Goal: Complete application form: Complete application form

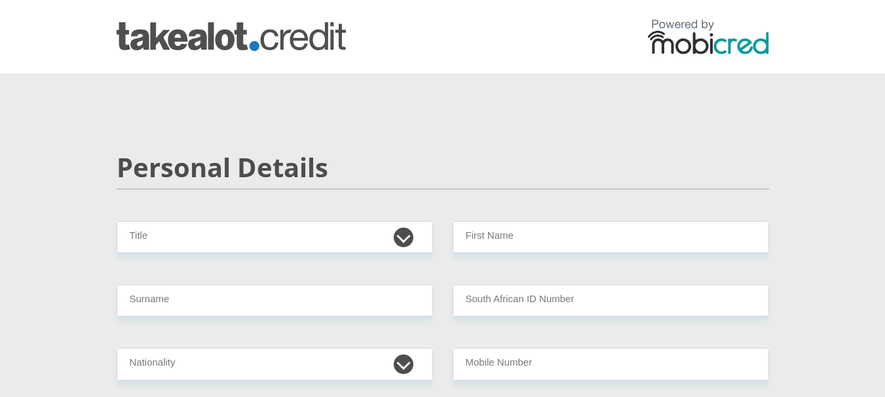
select select "Mr"
click at [117, 221] on select "Mr Ms Mrs Dr [PERSON_NAME]" at bounding box center [275, 237] width 316 height 32
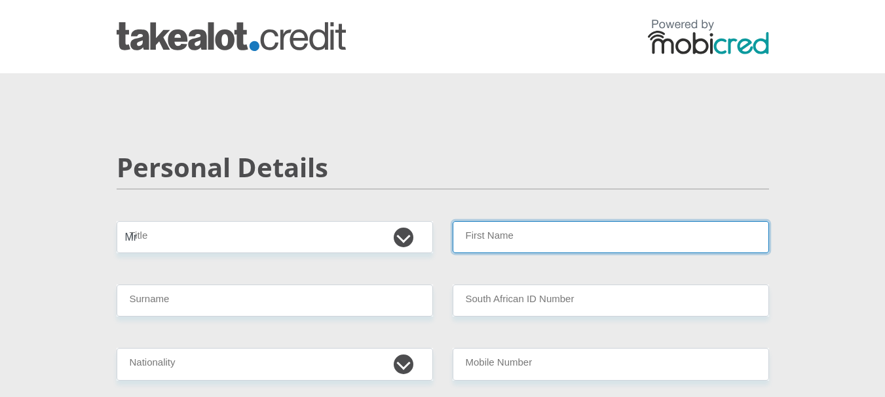
click at [533, 221] on input "First Name" at bounding box center [610, 237] width 316 height 32
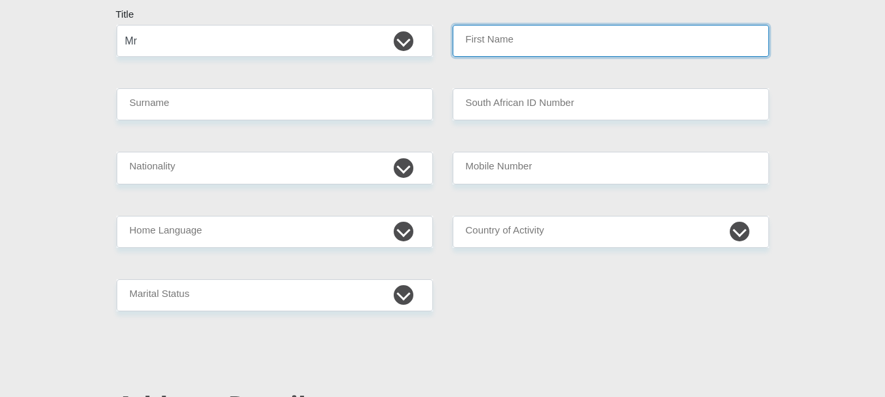
type input "Ntakuseni"
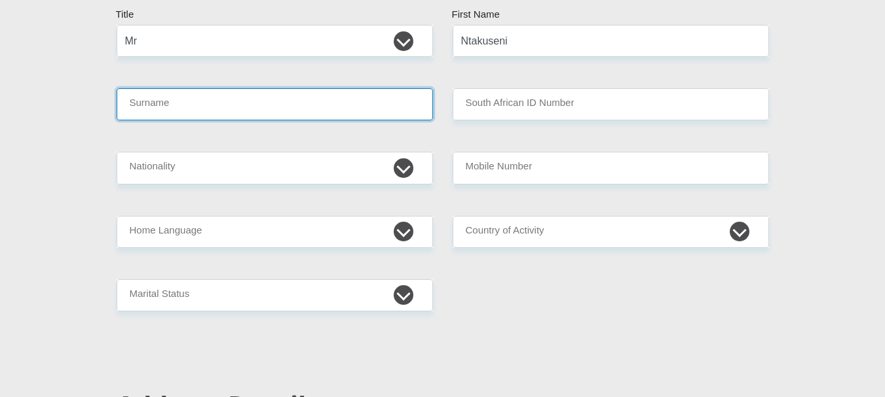
type input "Maleto"
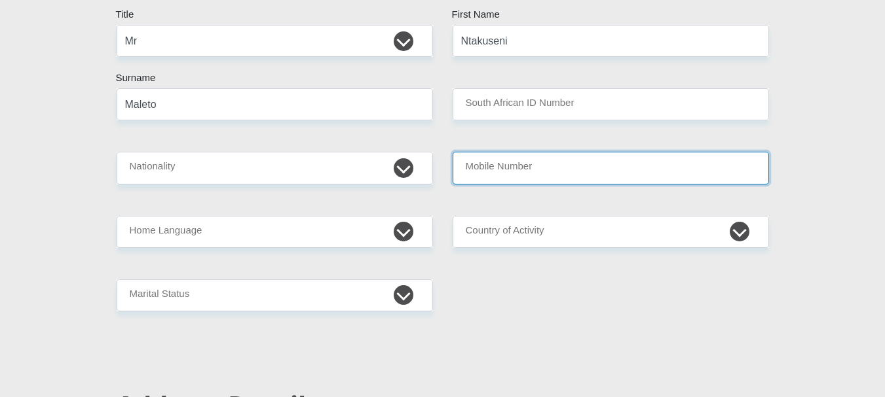
type input "0814291604"
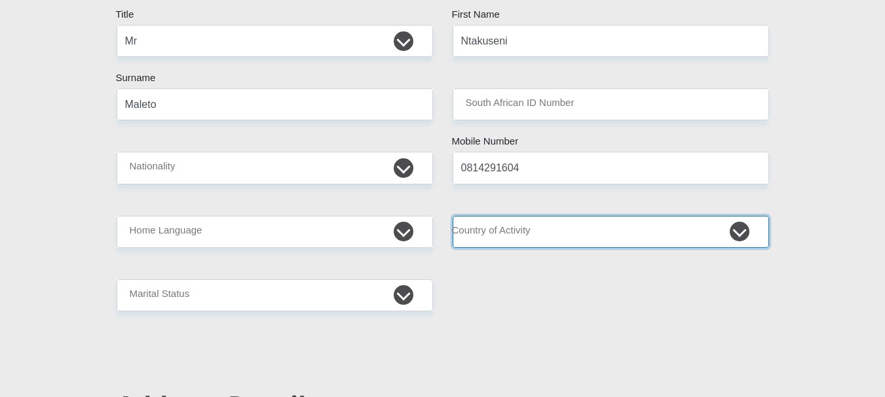
select select "ZAF"
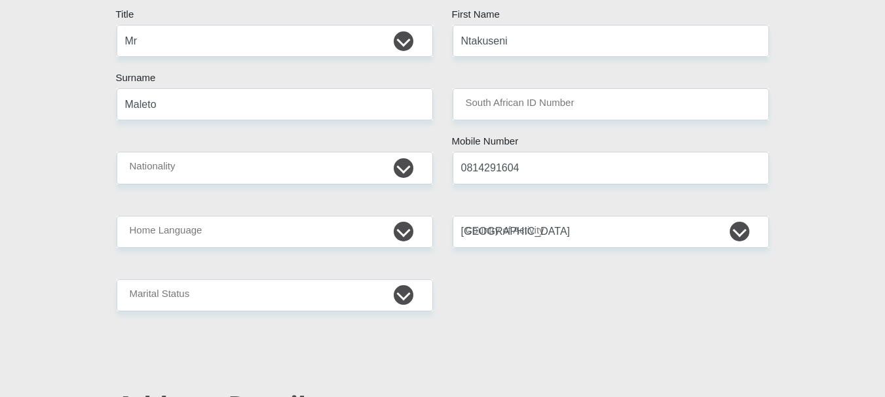
type input "544 Wells street"
type input "Eloff"
type input "Delmas"
type input "2210"
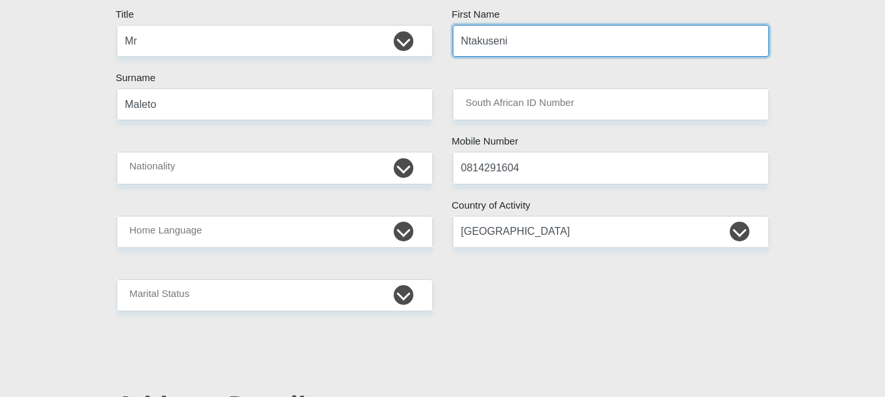
scroll to position [196, 0]
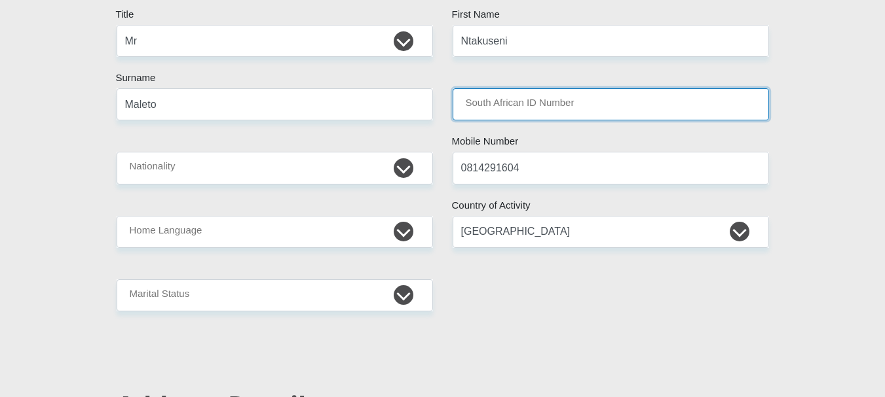
click at [501, 109] on input "South African ID Number" at bounding box center [610, 104] width 316 height 32
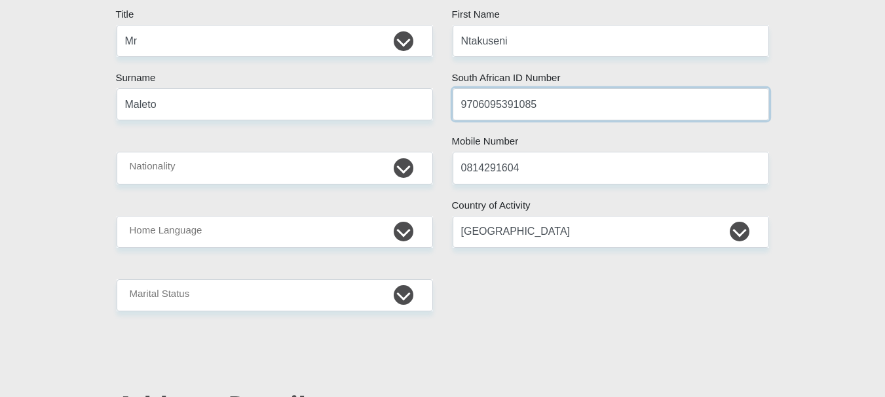
type input "9706095391085"
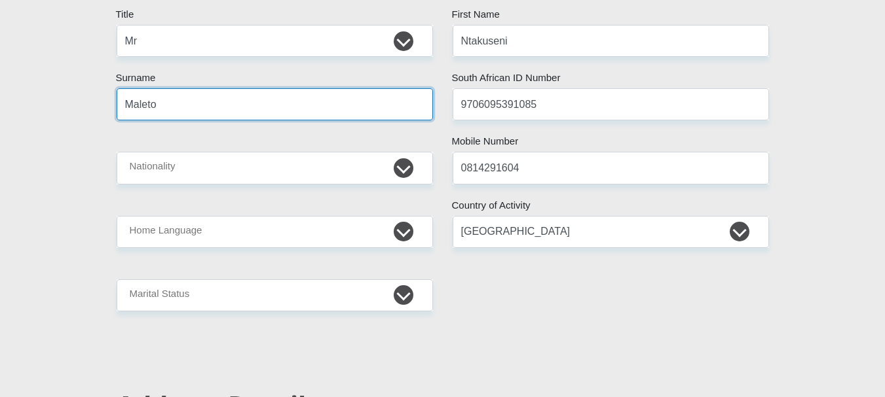
click at [376, 117] on input "Maleto" at bounding box center [275, 104] width 316 height 32
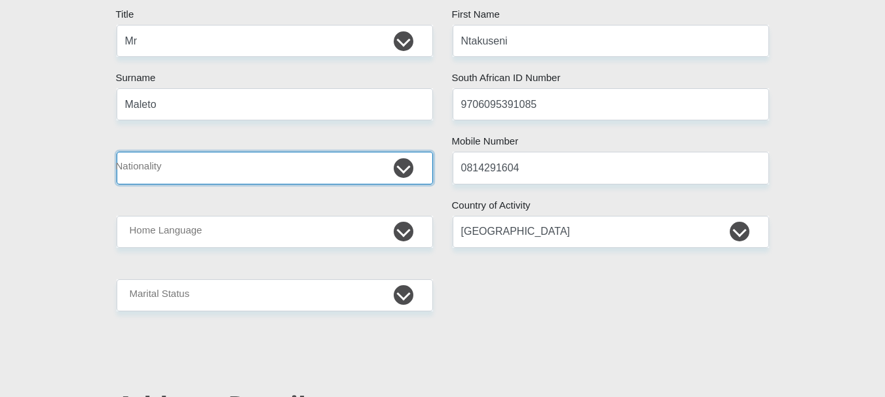
click at [371, 166] on select "South Africa Afghanistan Aland Islands Albania Algeria America Samoa American V…" at bounding box center [275, 168] width 316 height 32
select select "ZAF"
click at [117, 152] on select "South Africa Afghanistan Aland Islands Albania Algeria America Samoa American V…" at bounding box center [275, 168] width 316 height 32
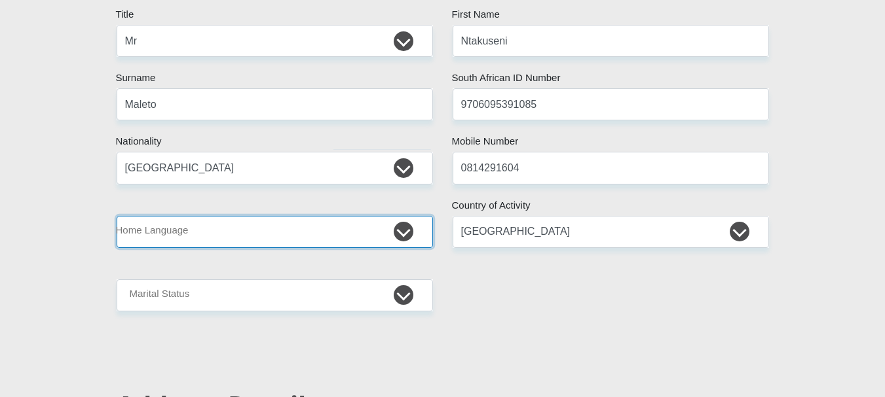
click at [210, 240] on select "Afrikaans English Sepedi South Ndebele Southern Sotho Swati Tsonga Tswana Venda…" at bounding box center [275, 232] width 316 height 32
select select "eng"
click at [117, 216] on select "Afrikaans English Sepedi South Ndebele Southern Sotho Swati Tsonga Tswana Venda…" at bounding box center [275, 232] width 316 height 32
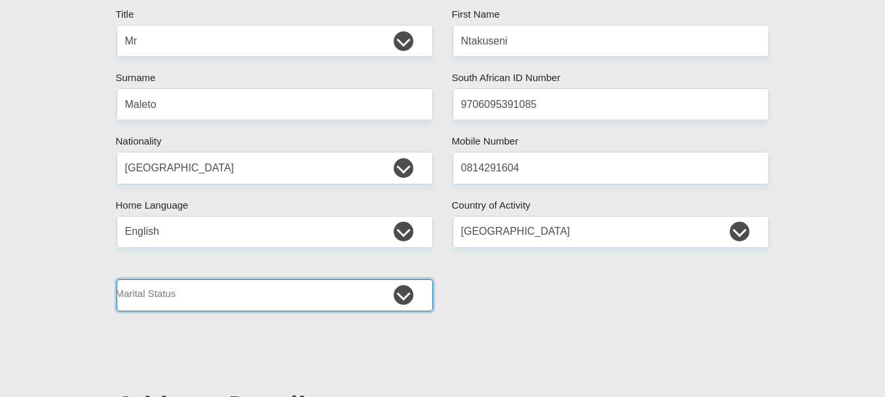
click at [191, 285] on select "Married ANC Single Divorced Widowed Married COP or Customary Law" at bounding box center [275, 296] width 316 height 32
select select "1"
click at [117, 280] on select "Married ANC Single Divorced Widowed Married COP or Customary Law" at bounding box center [275, 296] width 316 height 32
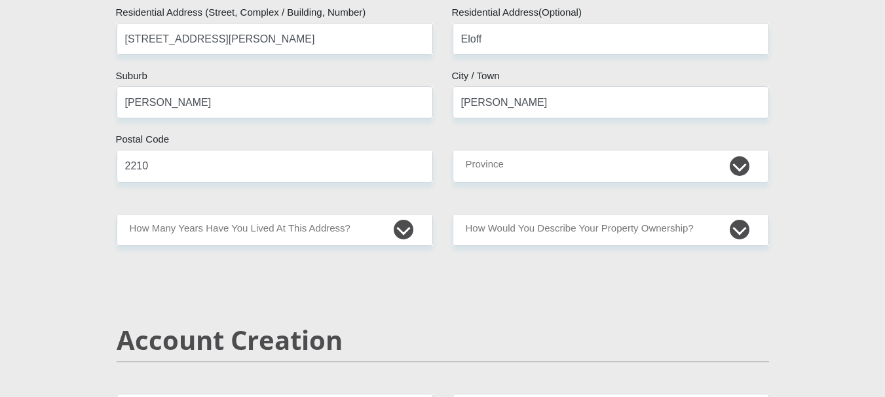
scroll to position [720, 0]
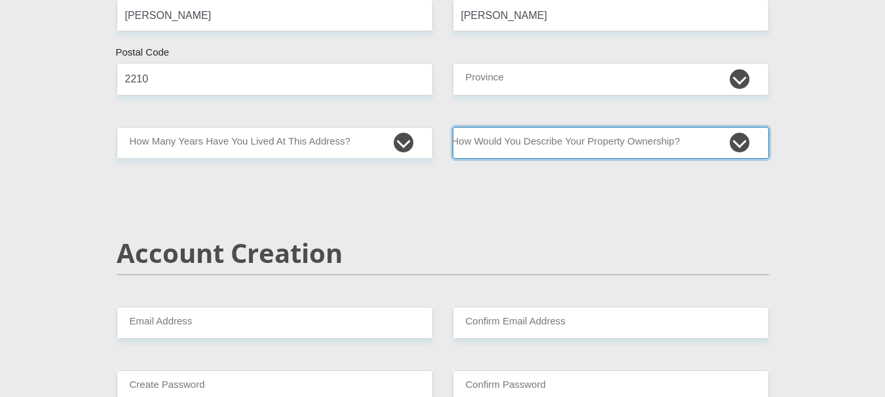
click at [544, 143] on select "Owned Rented Family Owned Company Dwelling" at bounding box center [610, 143] width 316 height 32
select select "Rented"
click at [452, 127] on select "Owned Rented Family Owned Company Dwelling" at bounding box center [610, 143] width 316 height 32
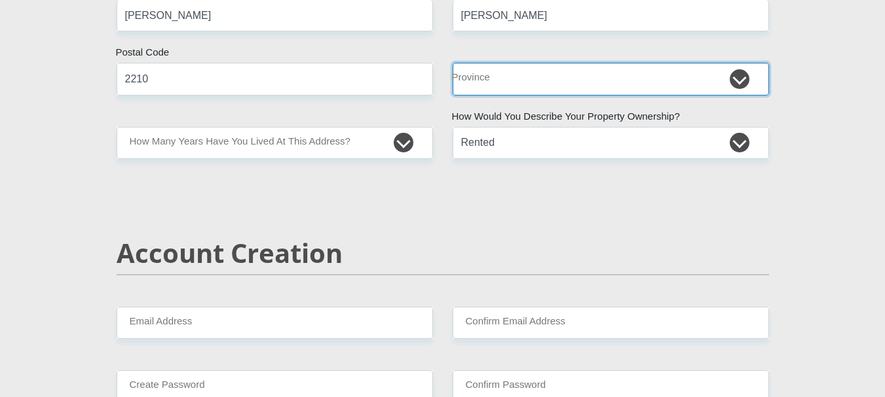
click at [519, 85] on select "Eastern Cape Free State Gauteng KwaZulu-Natal Limpopo Mpumalanga Northern Cape …" at bounding box center [610, 79] width 316 height 32
select select "[GEOGRAPHIC_DATA]"
click at [452, 63] on select "Eastern Cape Free State Gauteng KwaZulu-Natal Limpopo Mpumalanga Northern Cape …" at bounding box center [610, 79] width 316 height 32
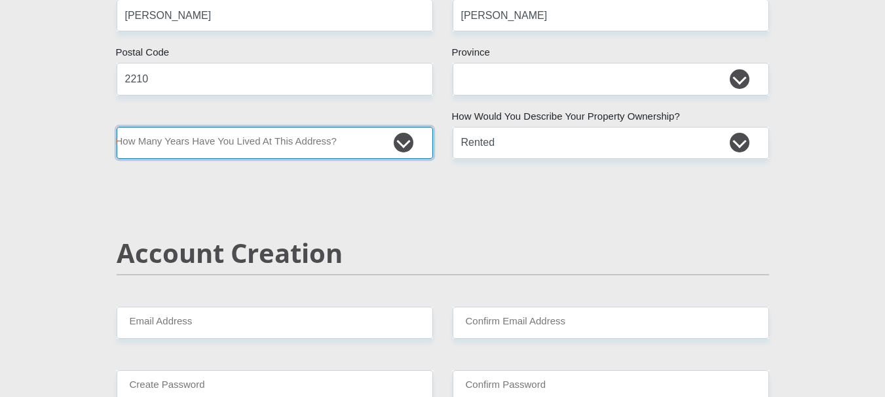
click at [302, 147] on select "less than 1 year 1-3 years 3-5 years 5+ years" at bounding box center [275, 143] width 316 height 32
select select "0"
click at [117, 127] on select "less than 1 year 1-3 years 3-5 years 5+ years" at bounding box center [275, 143] width 316 height 32
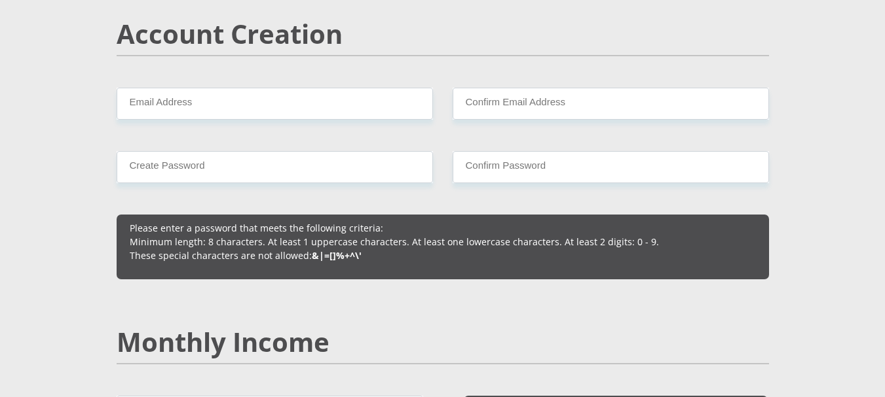
scroll to position [982, 0]
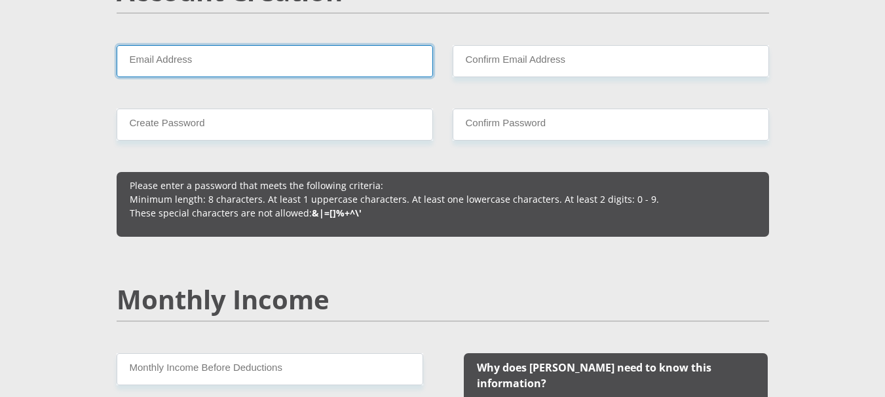
click at [192, 64] on input "Email Address" at bounding box center [275, 61] width 316 height 32
type input "maletotodd@gmail.com"
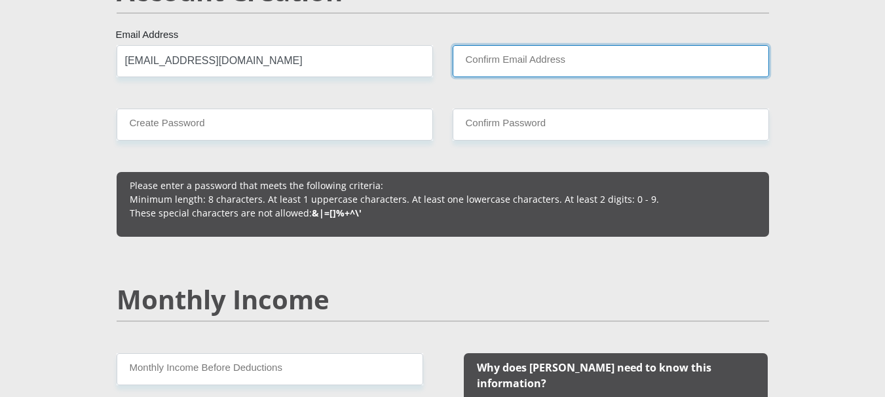
type input "maletotodd@gmail.com"
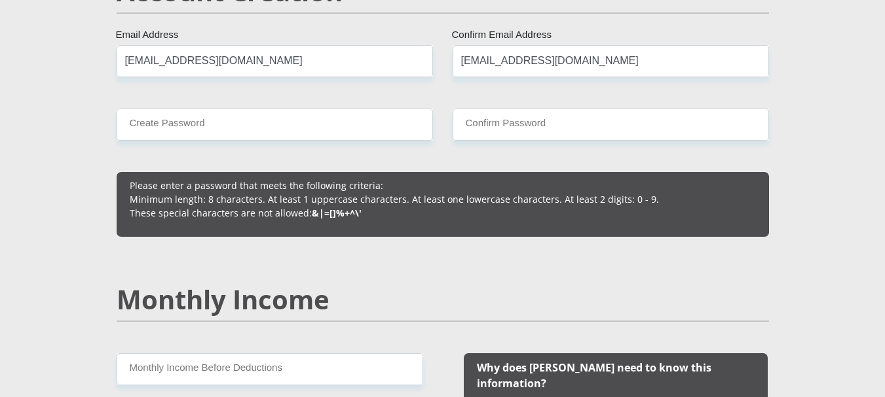
type input "0735402607"
type input "Todd"
type input "Maleto"
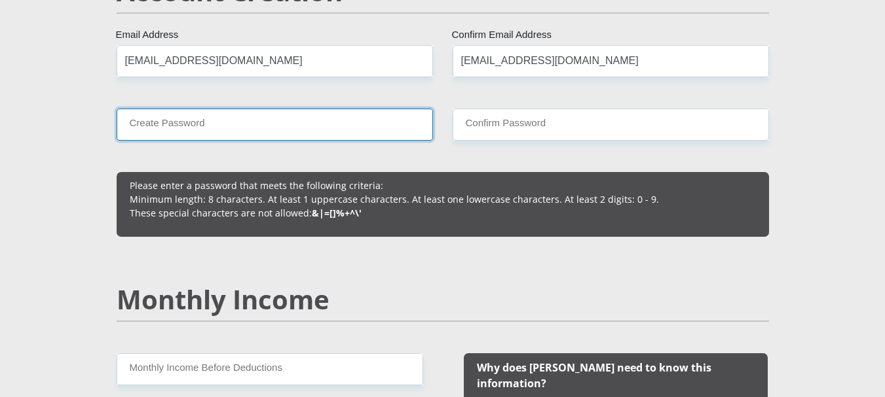
click at [270, 133] on input "Create Password" at bounding box center [275, 125] width 316 height 32
type input "Takealot2025#"
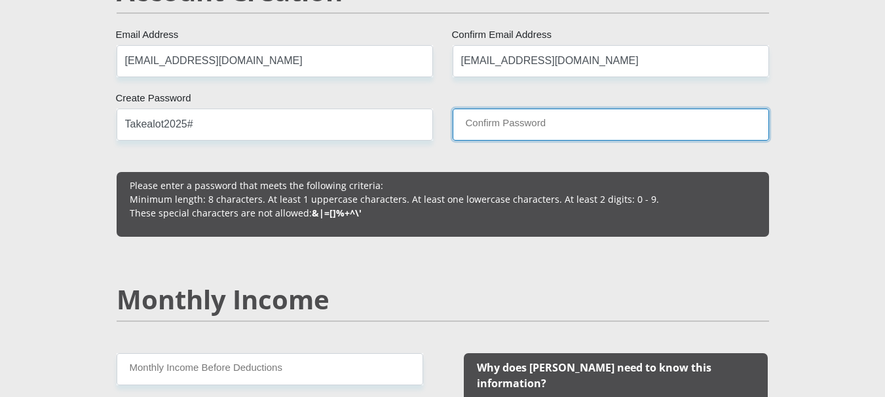
click at [512, 132] on input "Confirm Password" at bounding box center [610, 125] width 316 height 32
type input "Takealot2025#"
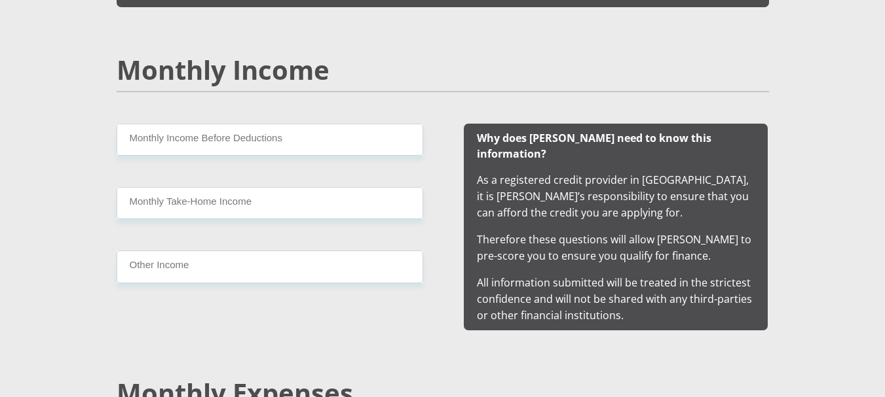
scroll to position [1244, 0]
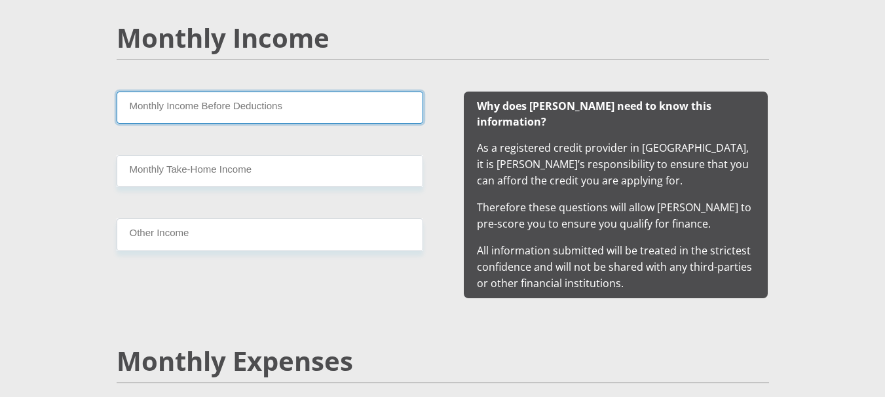
click at [210, 122] on input "Monthly Income Before Deductions" at bounding box center [270, 108] width 306 height 32
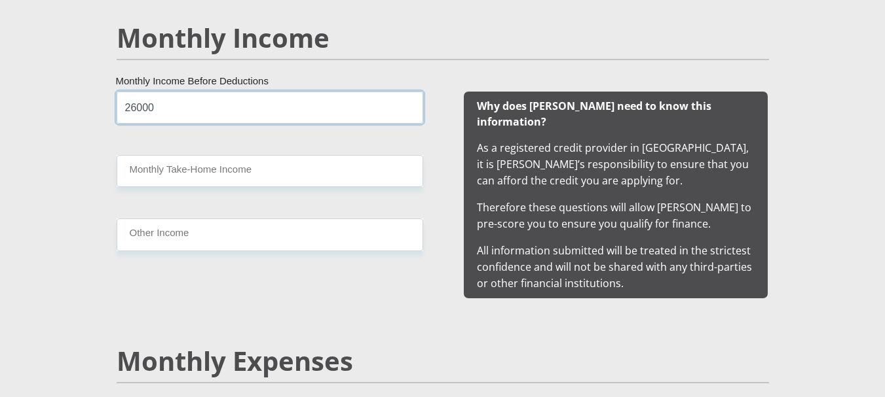
type input "26000"
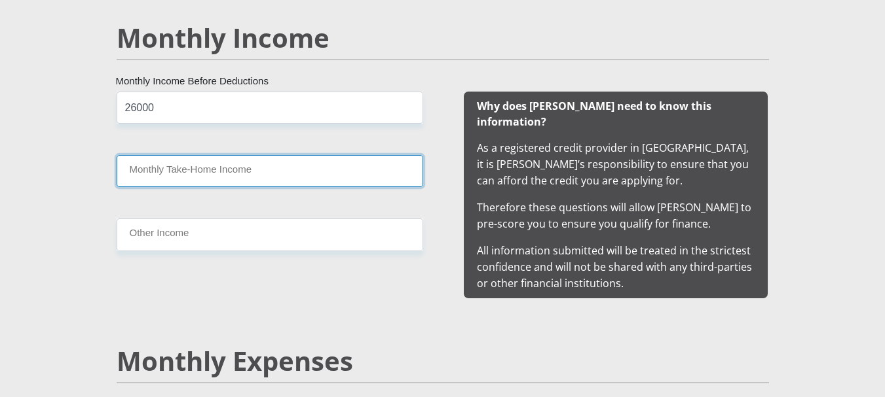
click at [214, 172] on input "Monthly Take-Home Income" at bounding box center [270, 171] width 306 height 32
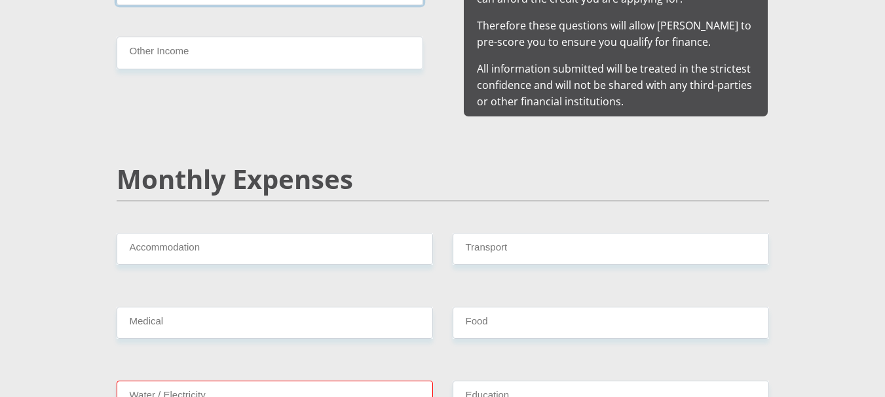
scroll to position [1440, 0]
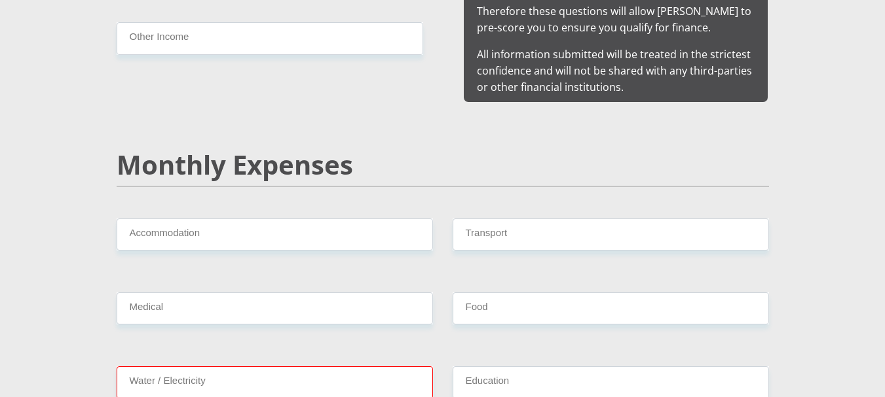
type input "22000"
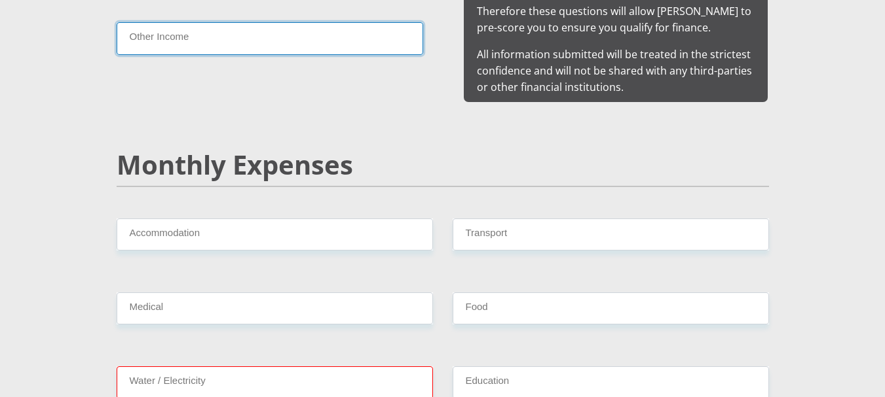
click at [154, 42] on input "Other Income" at bounding box center [270, 38] width 306 height 32
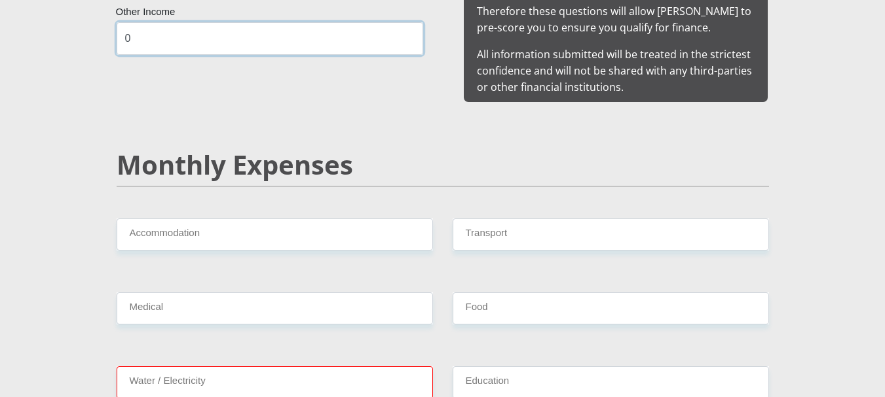
type input "0"
click at [227, 158] on h2 "Monthly Expenses" at bounding box center [443, 164] width 652 height 31
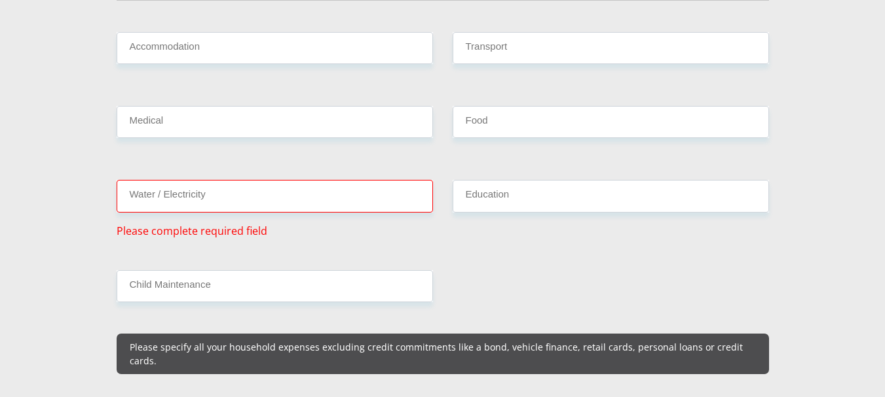
scroll to position [1637, 0]
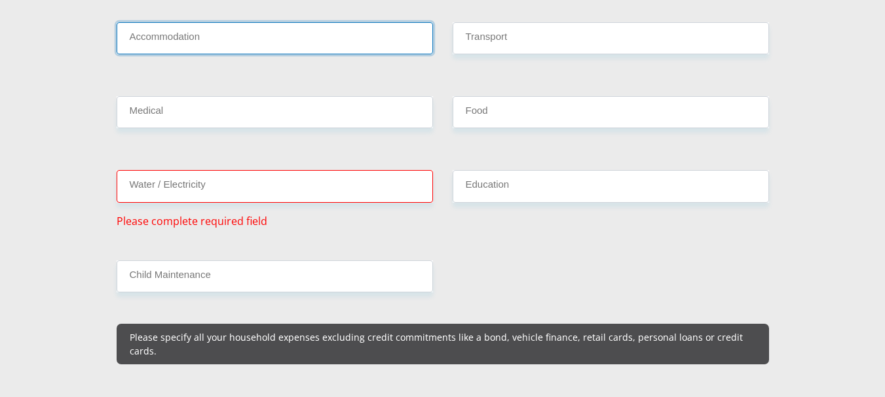
click at [178, 27] on input "Accommodation" at bounding box center [275, 38] width 316 height 32
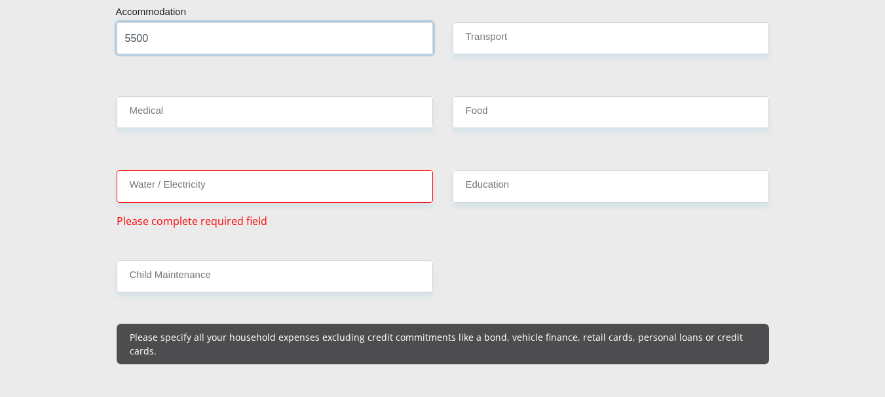
type input "5500"
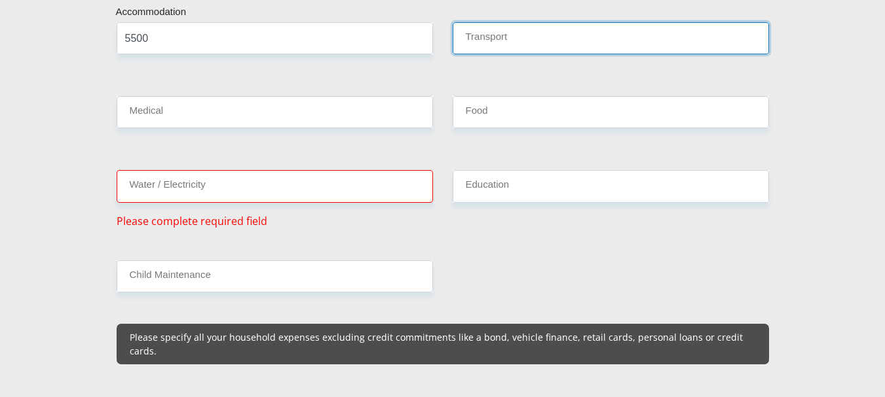
click at [488, 28] on input "Transport" at bounding box center [610, 38] width 316 height 32
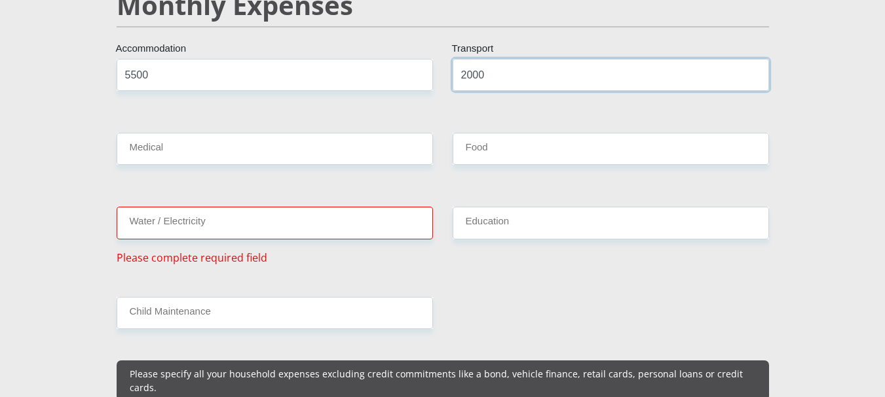
scroll to position [1571, 0]
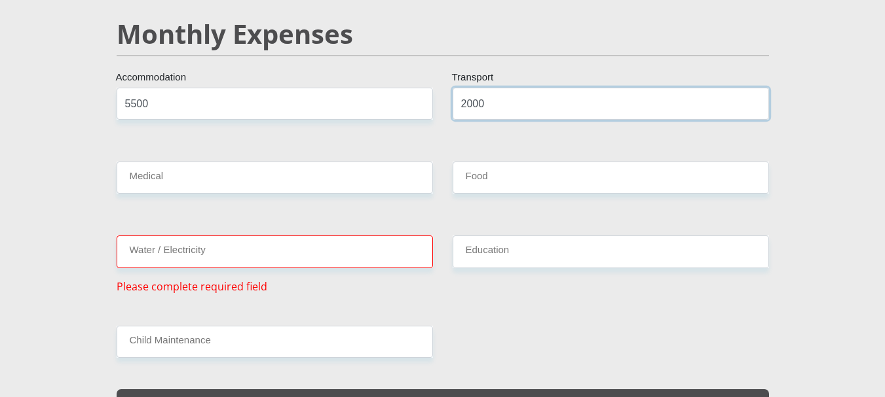
type input "2000"
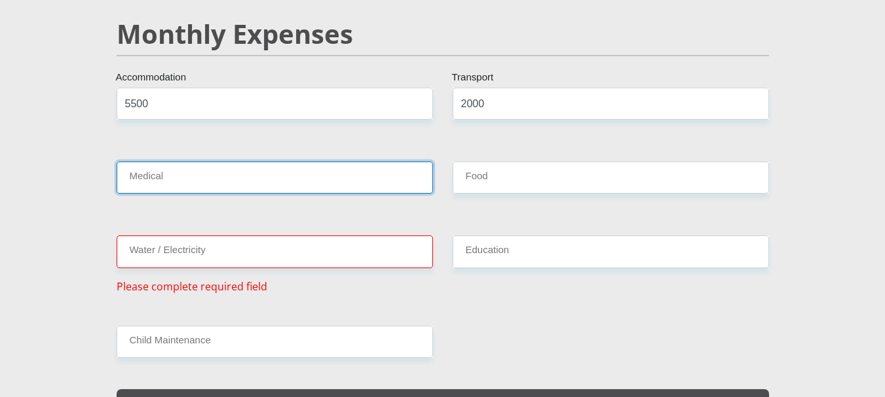
click at [354, 165] on input "Medical" at bounding box center [275, 178] width 316 height 32
type input "0"
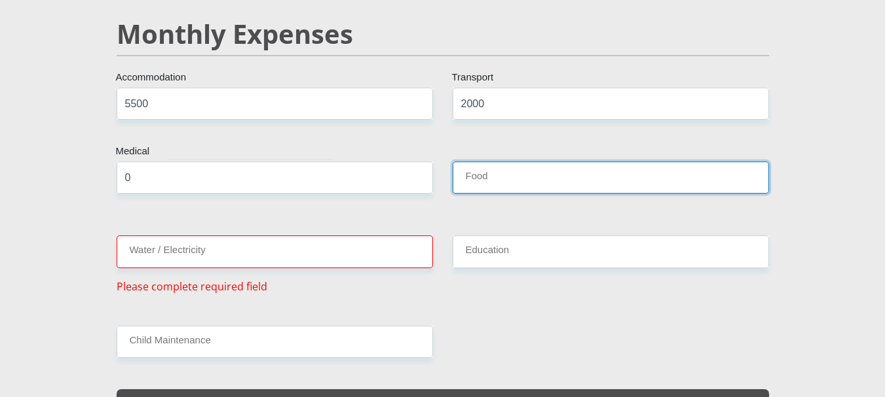
click at [478, 169] on input "Food" at bounding box center [610, 178] width 316 height 32
type input "0"
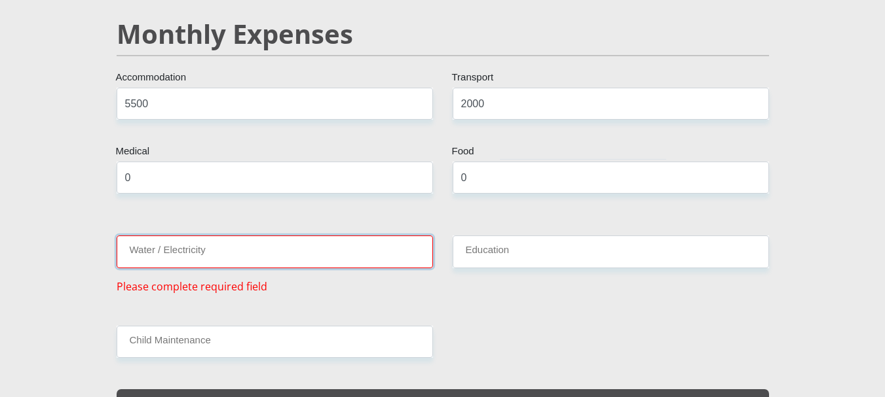
click at [249, 236] on input "Water / Electricity" at bounding box center [275, 252] width 316 height 32
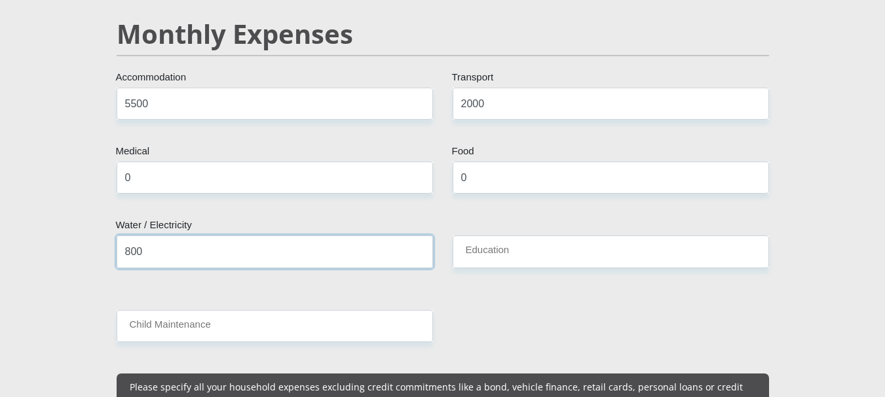
type input "800"
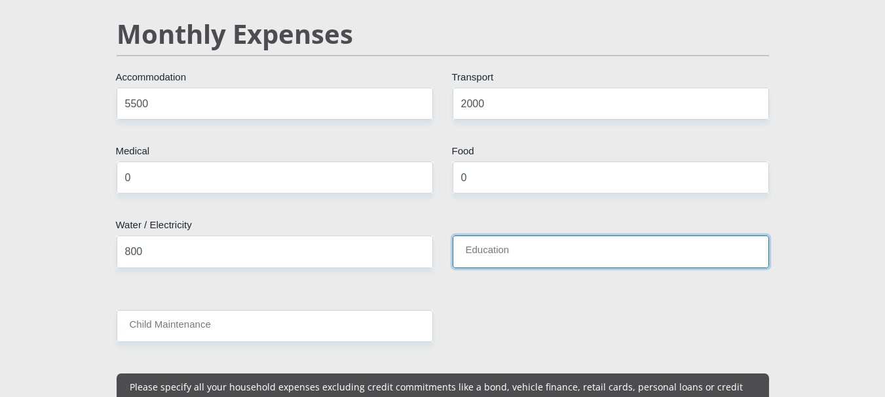
click at [552, 236] on input "Education" at bounding box center [610, 252] width 316 height 32
type input "0"
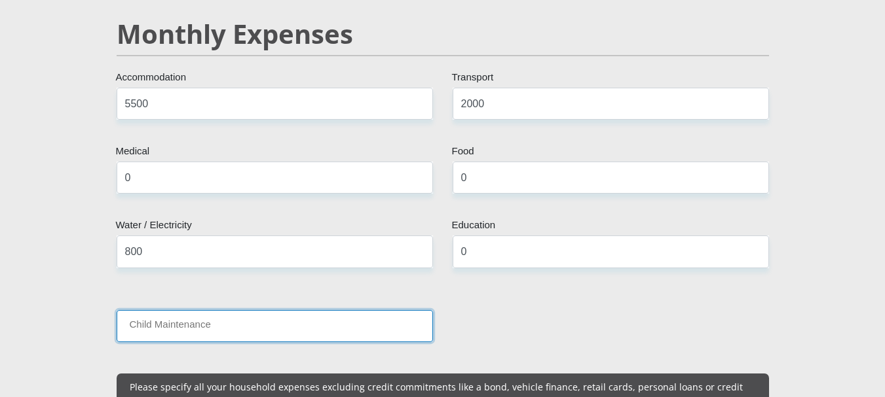
click at [260, 310] on input "Child Maintenance" at bounding box center [275, 326] width 316 height 32
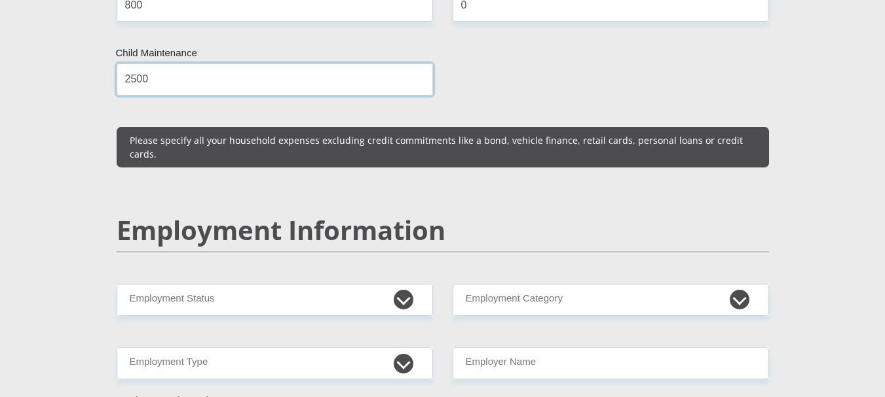
scroll to position [1964, 0]
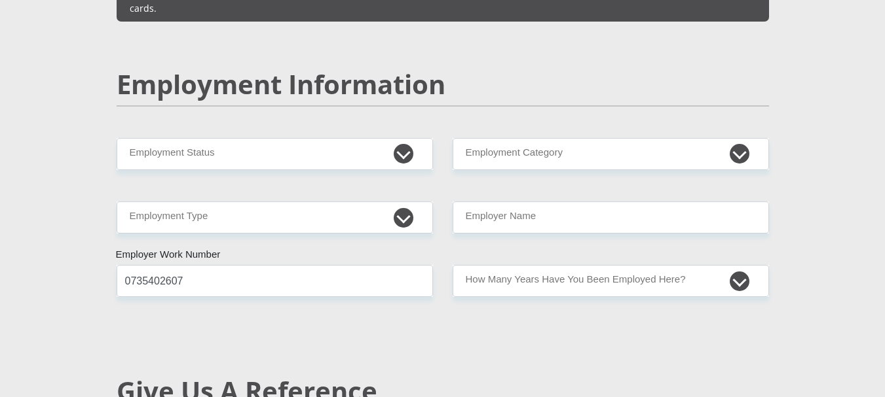
type input "2500"
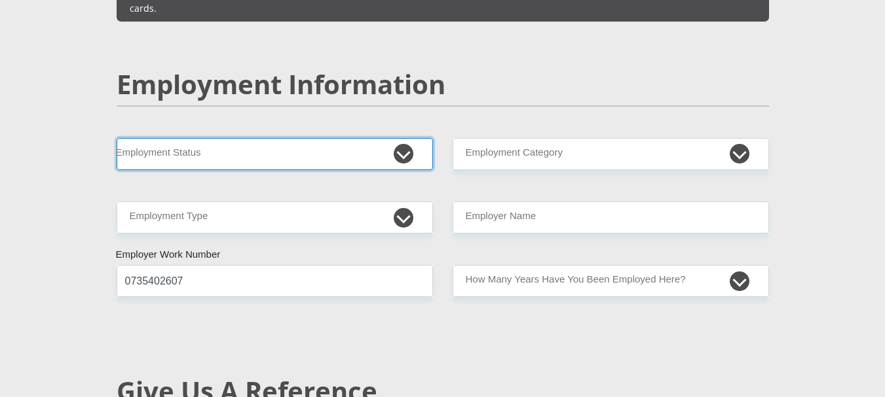
click at [188, 138] on select "Permanent/Full-time Part-time/Casual Contract Worker Self-Employed Housewife Re…" at bounding box center [275, 154] width 316 height 32
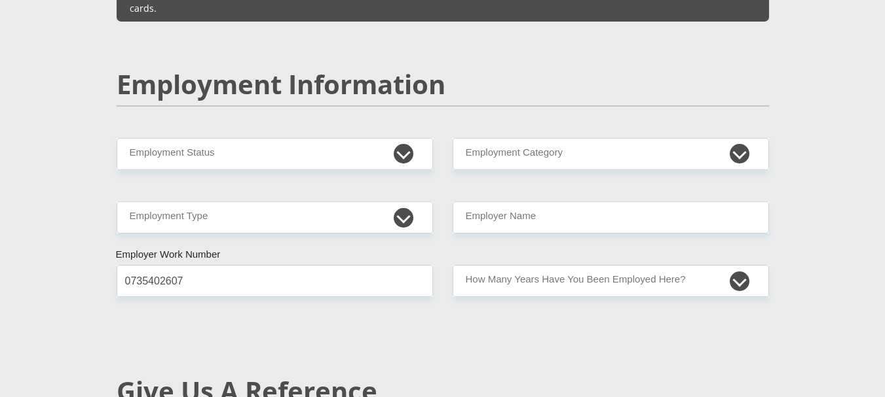
click at [251, 29] on div "Mr Ms Mrs Dr Other Title Ntakuseni First Name Maleto Surname 9706095391085 Sout…" at bounding box center [443, 124] width 672 height 3734
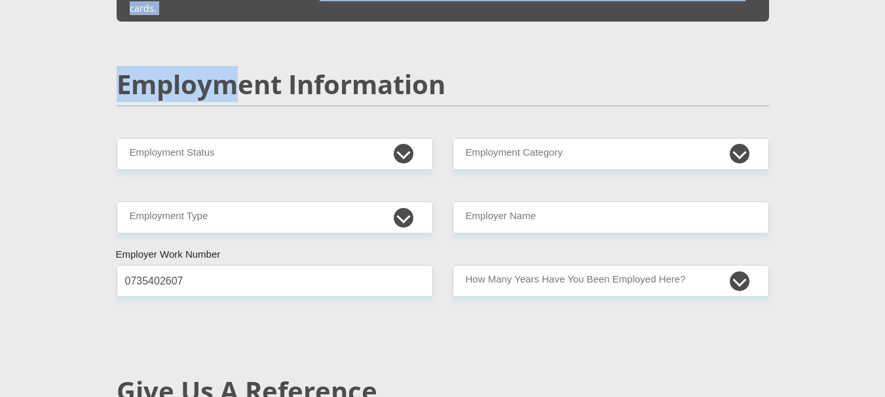
scroll to position [1944, 0]
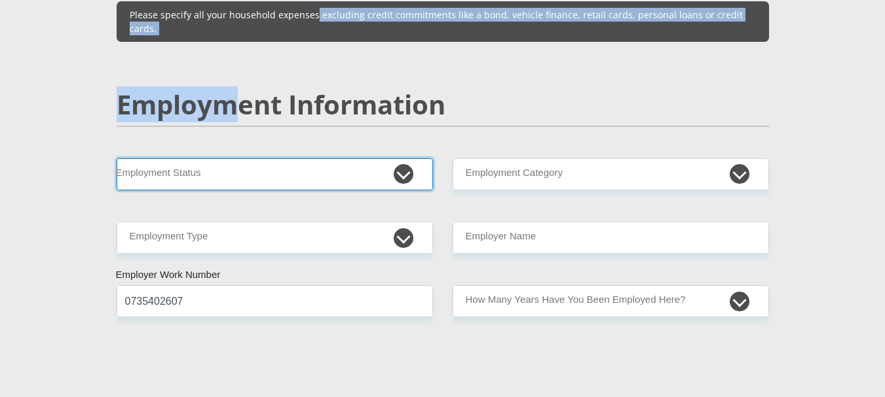
click at [259, 52] on div "Mr Ms Mrs Dr Other Title Ntakuseni First Name Maleto Surname 9706095391085 Sout…" at bounding box center [443, 144] width 672 height 3734
select select "1"
click at [117, 158] on select "Permanent/Full-time Part-time/Casual Contract Worker Self-Employed Housewife Re…" at bounding box center [275, 174] width 316 height 32
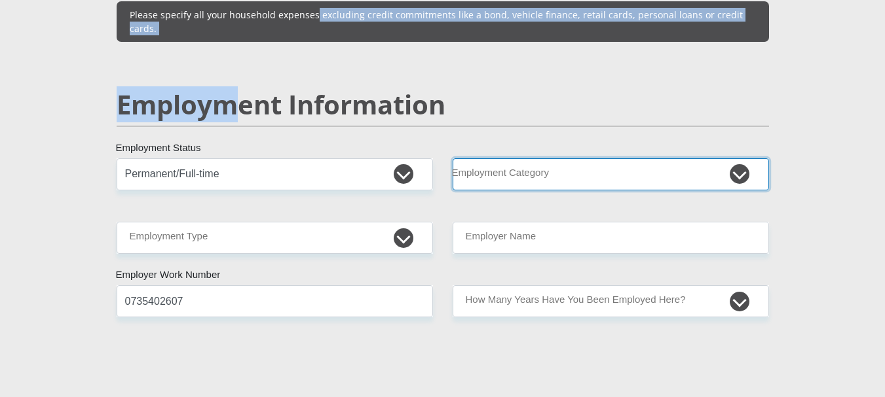
click at [504, 158] on select "AGRICULTURE ALCOHOL & TOBACCO CONSTRUCTION MATERIALS METALLURGY EQUIPMENT FOR R…" at bounding box center [610, 174] width 316 height 32
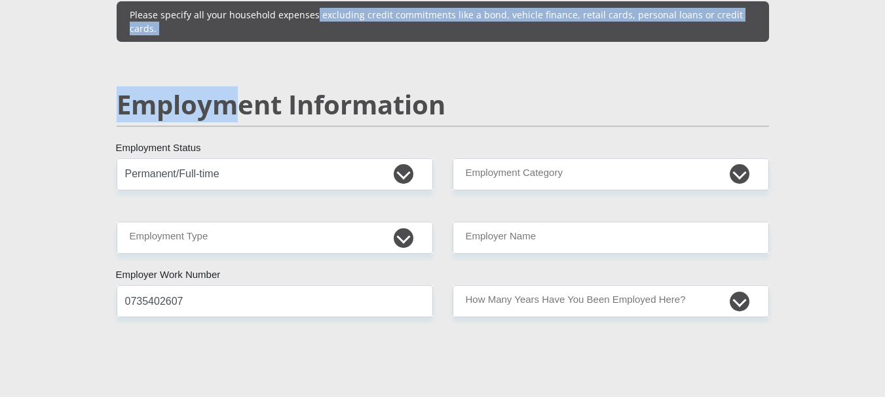
click at [528, 131] on div "Mr Ms Mrs Dr Other Title Ntakuseni First Name Maleto Surname 9706095391085 Sout…" at bounding box center [443, 144] width 672 height 3734
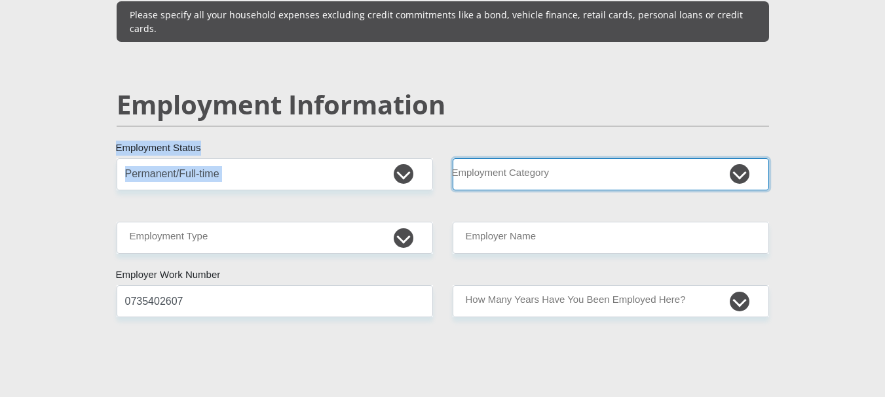
click at [527, 158] on select "AGRICULTURE ALCOHOL & TOBACCO CONSTRUCTION MATERIALS METALLURGY EQUIPMENT FOR R…" at bounding box center [610, 174] width 316 height 32
select select "53"
click at [452, 158] on select "AGRICULTURE ALCOHOL & TOBACCO CONSTRUCTION MATERIALS METALLURGY EQUIPMENT FOR R…" at bounding box center [610, 174] width 316 height 32
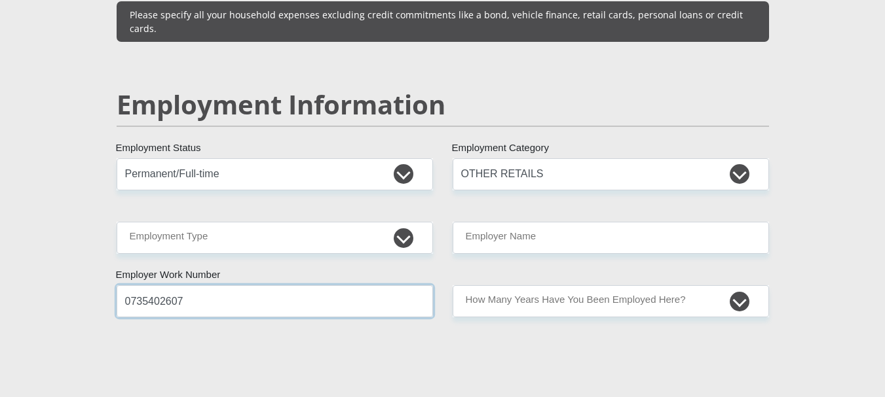
click at [293, 285] on input "0735402607" at bounding box center [275, 301] width 316 height 32
type input "0101407141"
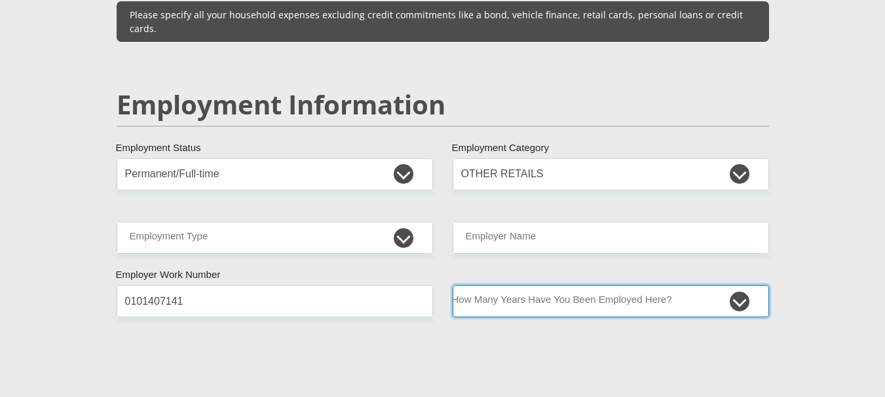
click at [508, 285] on select "less than 1 year 1-3 years 3-5 years 5+ years" at bounding box center [610, 301] width 316 height 32
select select "24"
click at [452, 285] on select "less than 1 year 1-3 years 3-5 years 5+ years" at bounding box center [610, 301] width 316 height 32
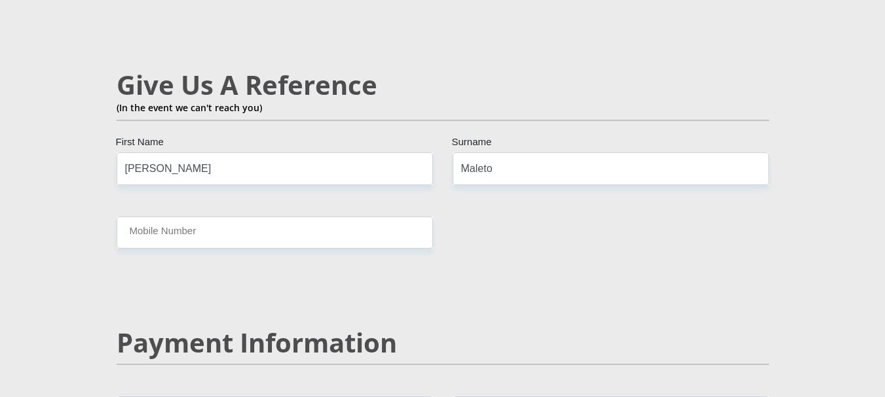
scroll to position [2271, 0]
click at [189, 152] on input "Todd" at bounding box center [275, 168] width 316 height 32
type input "Desvonia"
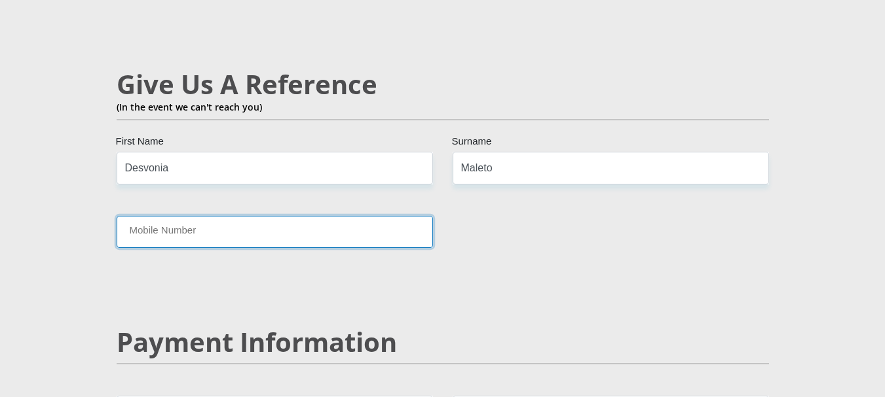
click at [204, 216] on input "Mobile Number" at bounding box center [275, 232] width 316 height 32
type input "0735402607"
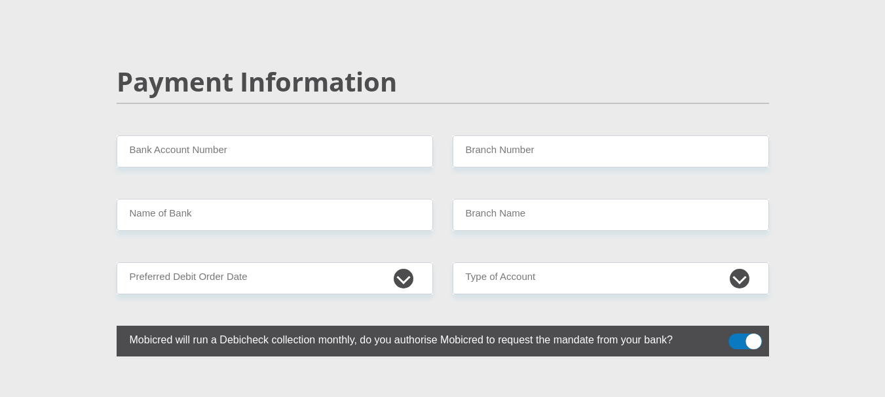
scroll to position [2533, 0]
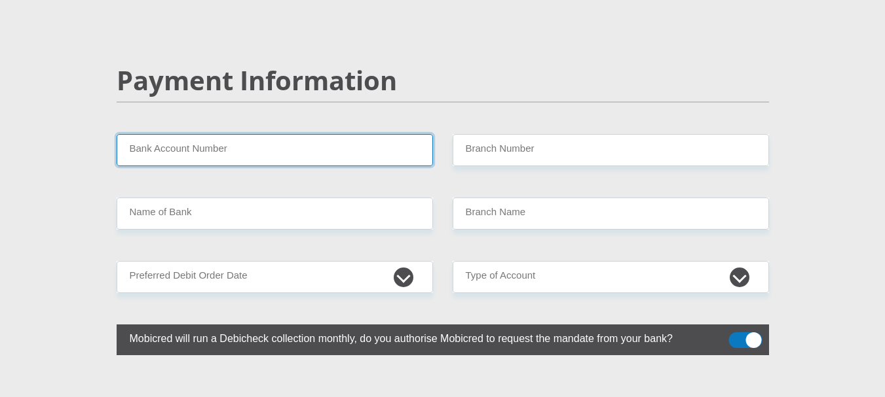
click at [205, 134] on input "Bank Account Number" at bounding box center [275, 150] width 316 height 32
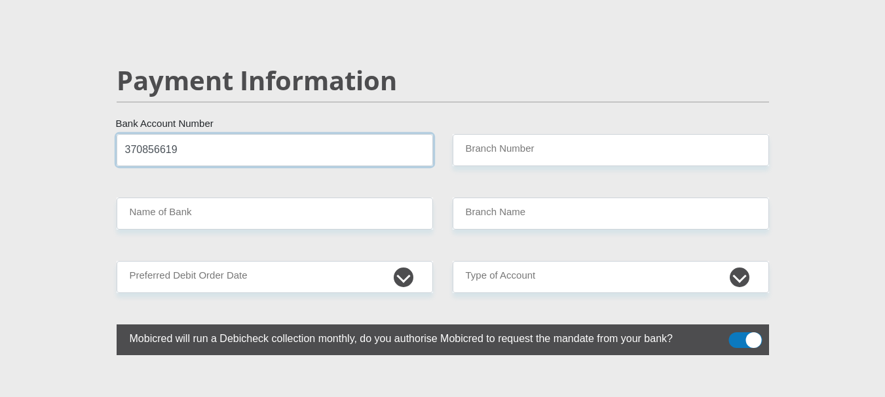
type input "370856619"
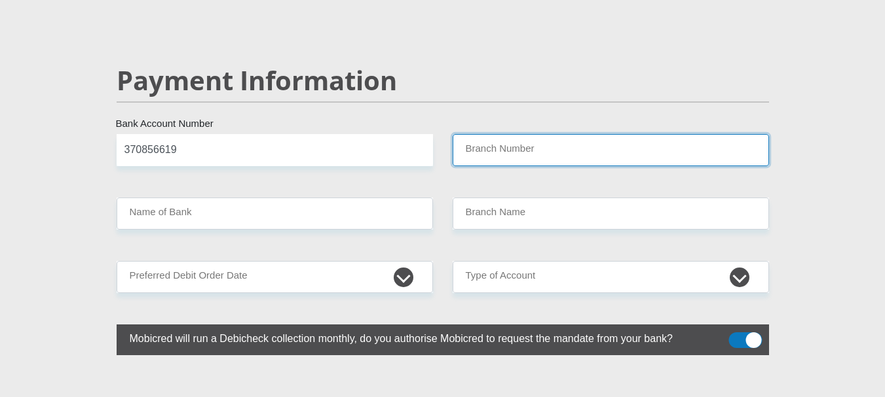
click at [536, 134] on input "Branch Number" at bounding box center [610, 150] width 316 height 32
type input "051001"
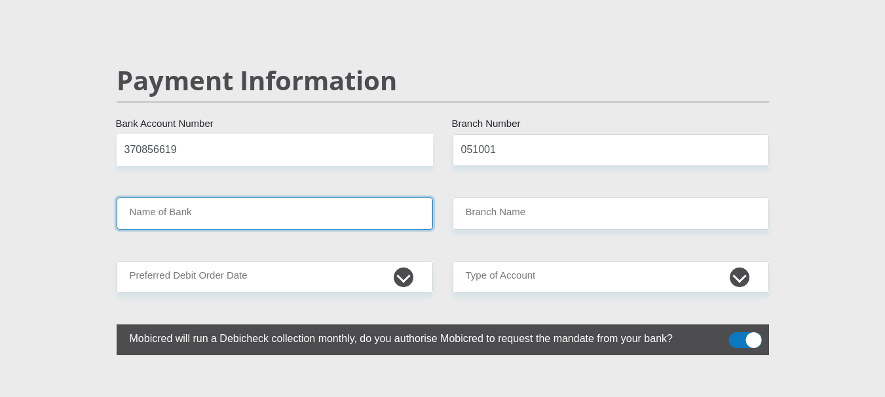
click at [227, 198] on input "Name of Bank" at bounding box center [275, 214] width 316 height 32
type input "STANDARD BANK"
type input "STANDARD BANK SOUTH AFRICA"
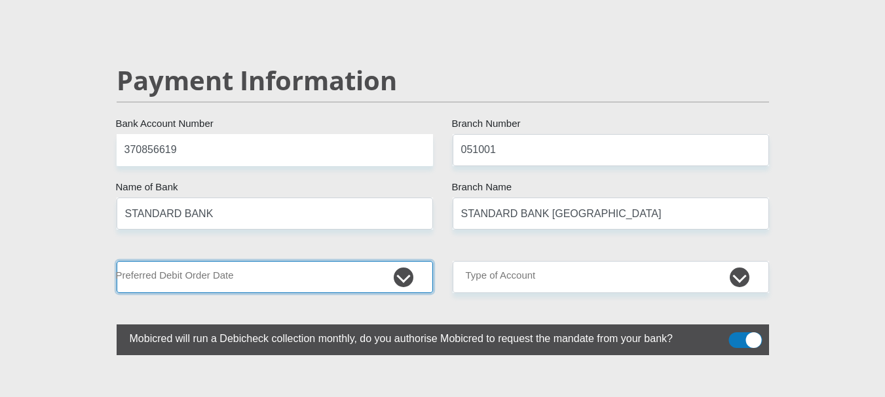
click at [238, 261] on select "1st 2nd 3rd 4th 5th 7th 18th 19th 20th 21st 22nd 23rd 24th 25th 26th 27th 28th …" at bounding box center [275, 277] width 316 height 32
select select "26"
click at [117, 261] on select "1st 2nd 3rd 4th 5th 7th 18th 19th 20th 21st 22nd 23rd 24th 25th 26th 27th 28th …" at bounding box center [275, 277] width 316 height 32
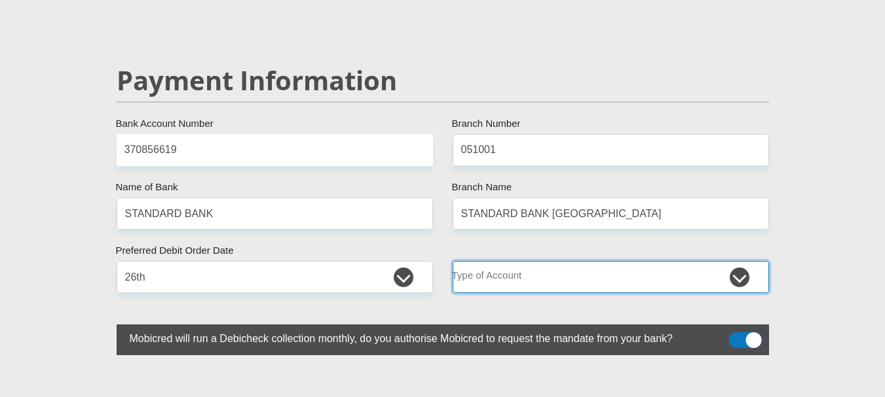
click at [538, 261] on select "Cheque Savings" at bounding box center [610, 277] width 316 height 32
select select "CUR"
click at [452, 261] on select "Cheque Savings" at bounding box center [610, 277] width 316 height 32
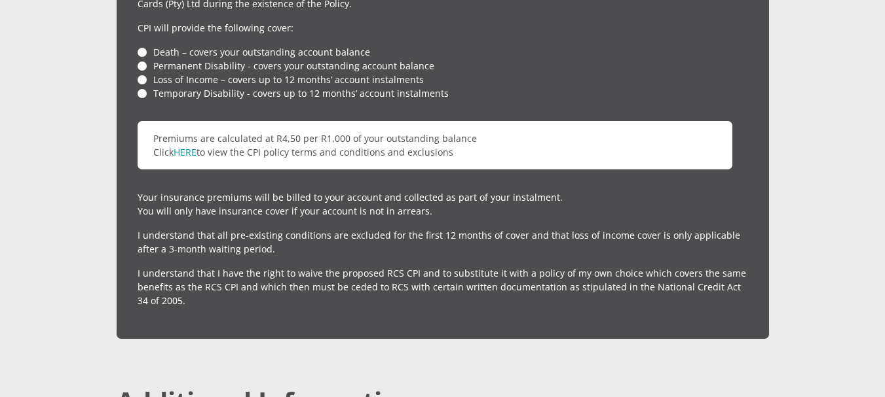
scroll to position [3188, 0]
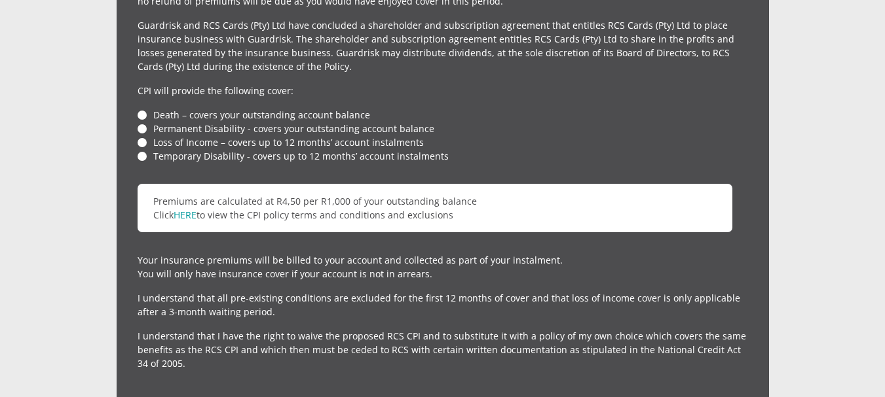
click at [139, 49] on div "For your protection your credit facility includes Customer Protection Insurance…" at bounding box center [443, 127] width 652 height 549
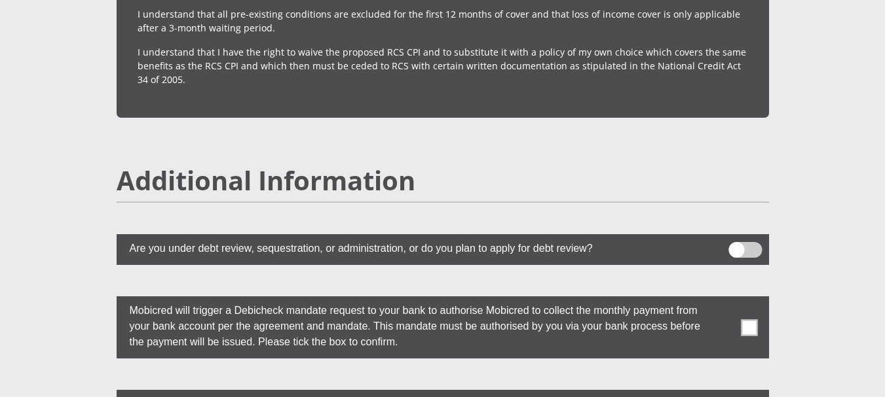
scroll to position [3581, 0]
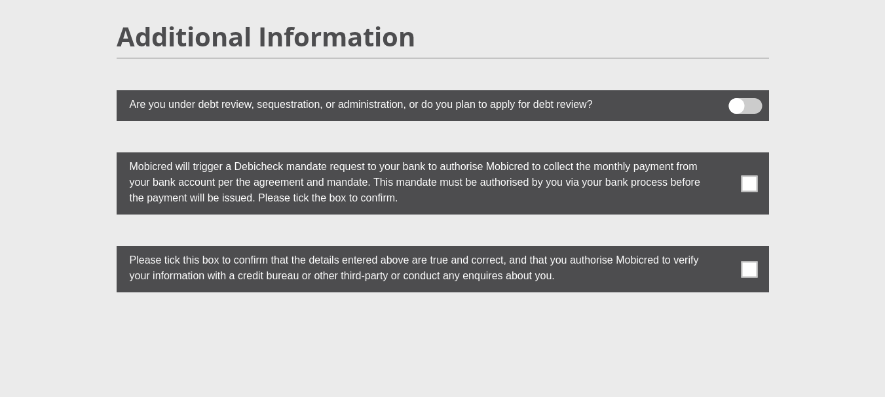
click at [741, 175] on span at bounding box center [748, 183] width 16 height 16
click at [723, 156] on input "checkbox" at bounding box center [723, 156] width 0 height 0
click at [749, 261] on span at bounding box center [748, 269] width 16 height 16
click at [723, 249] on input "checkbox" at bounding box center [723, 249] width 0 height 0
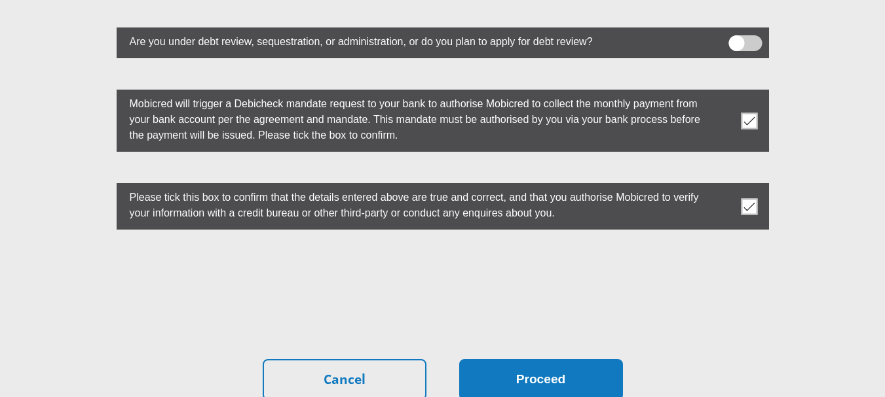
scroll to position [3770, 0]
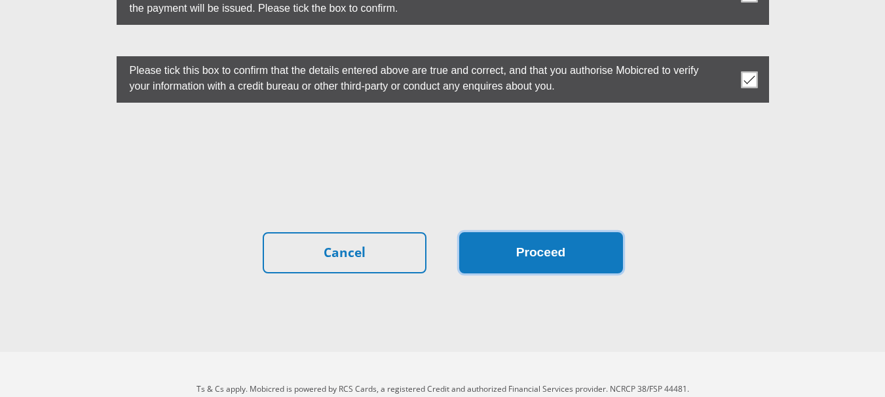
click at [549, 232] on button "Proceed" at bounding box center [541, 252] width 164 height 41
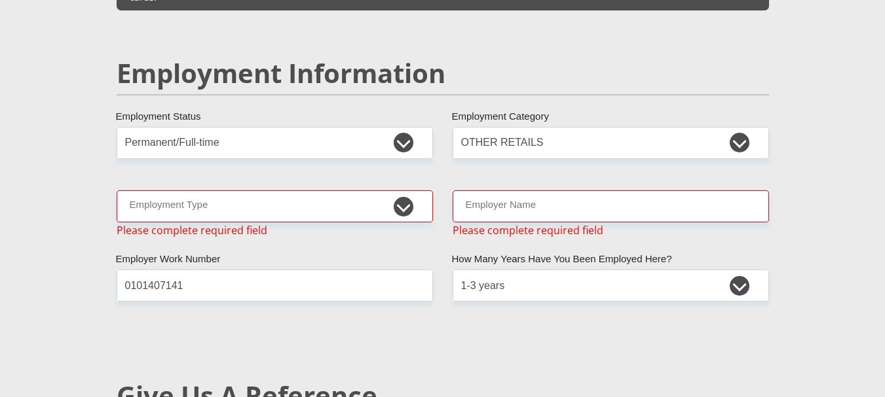
scroll to position [1972, 0]
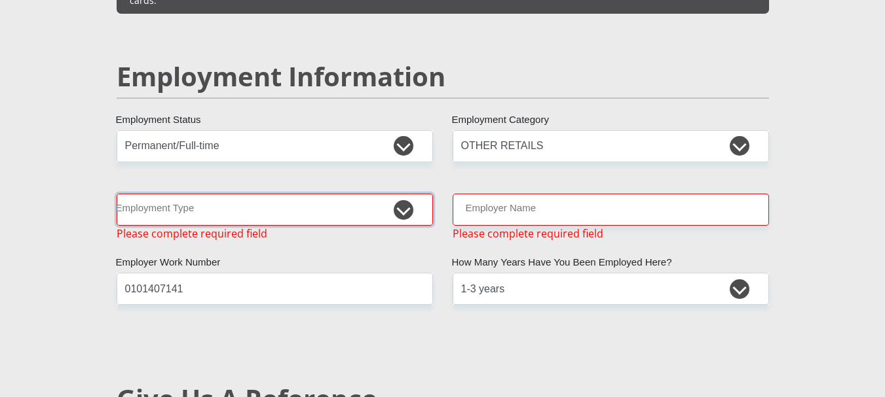
click at [286, 194] on select "College/Lecturer Craft Seller Creative Driver Executive Farmer Forces - Non Com…" at bounding box center [275, 210] width 316 height 32
select select "Unknown/Other"
click at [117, 194] on select "College/Lecturer Craft Seller Creative Driver Executive Farmer Forces - Non Com…" at bounding box center [275, 210] width 316 height 32
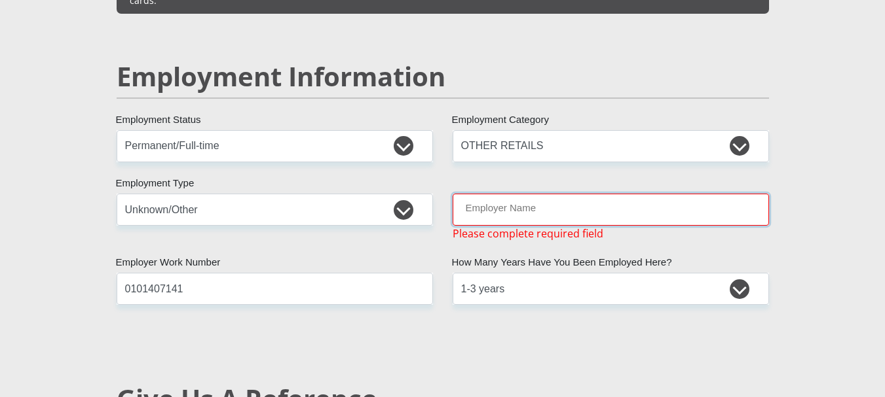
click at [494, 194] on input "Employer Name" at bounding box center [610, 210] width 316 height 32
type input "IsabellaGarcia"
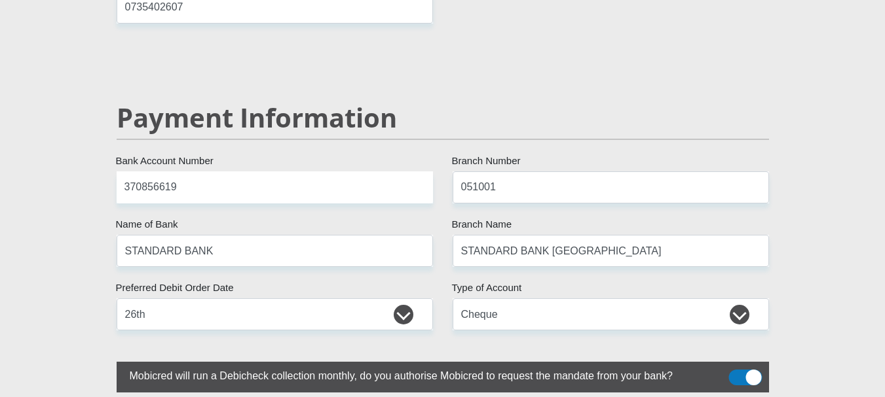
scroll to position [2764, 0]
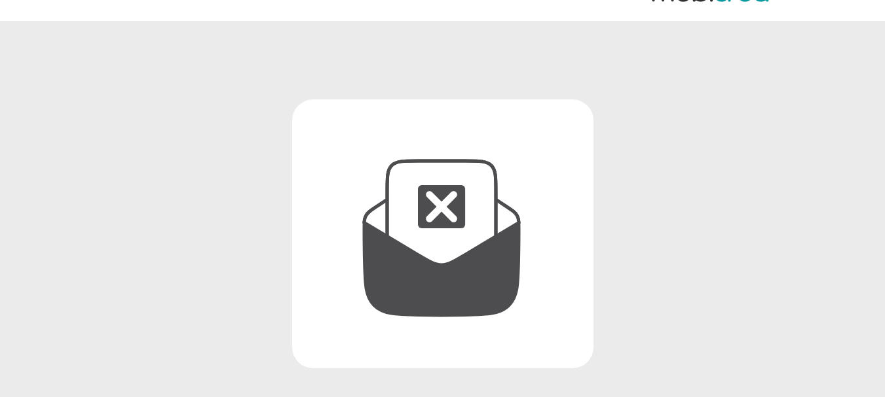
scroll to position [1, 0]
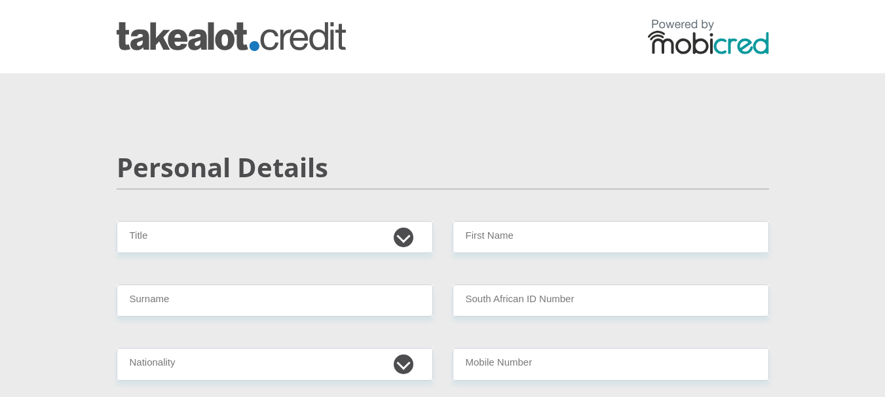
click at [716, 45] on img at bounding box center [708, 36] width 121 height 35
click at [294, 33] on img at bounding box center [231, 36] width 229 height 29
click at [198, 43] on img at bounding box center [231, 36] width 229 height 29
click at [697, 24] on img at bounding box center [708, 36] width 121 height 35
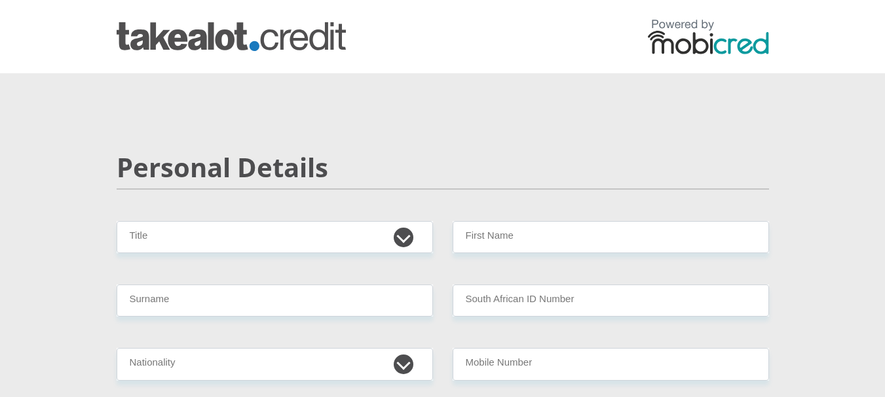
click at [689, 38] on img at bounding box center [708, 36] width 121 height 35
